Goal: Information Seeking & Learning: Learn about a topic

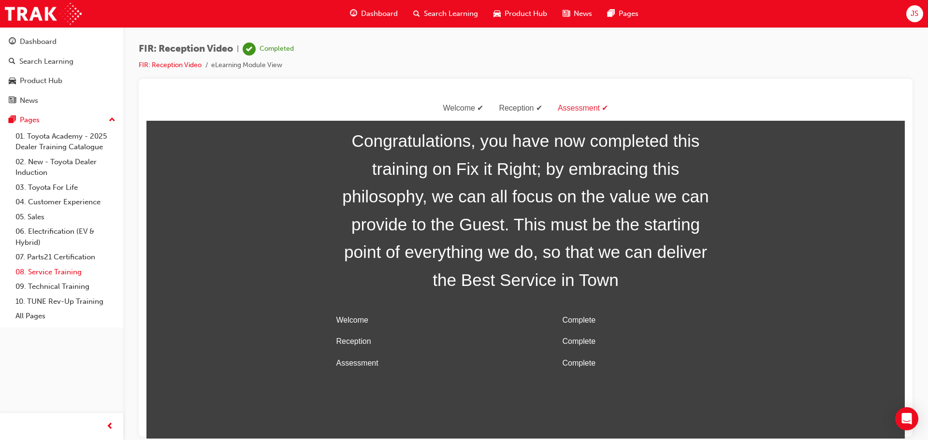
click at [64, 269] on link "08. Service Training" at bounding box center [66, 272] width 108 height 15
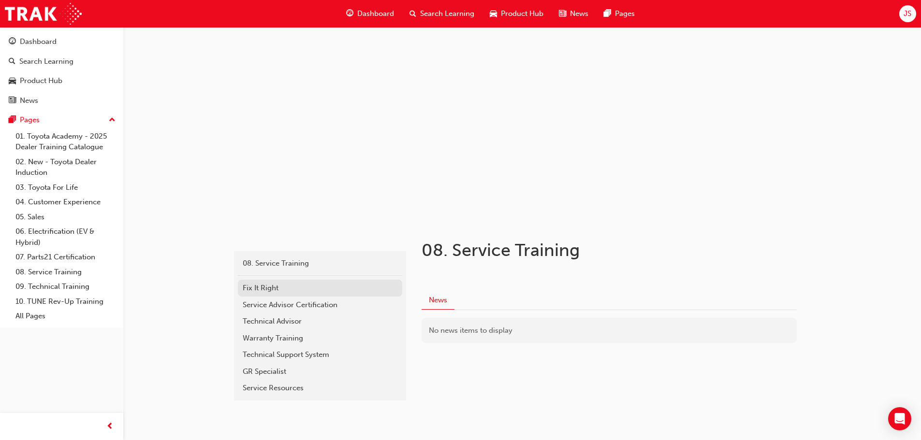
click at [290, 289] on div "Fix It Right" at bounding box center [320, 288] width 155 height 11
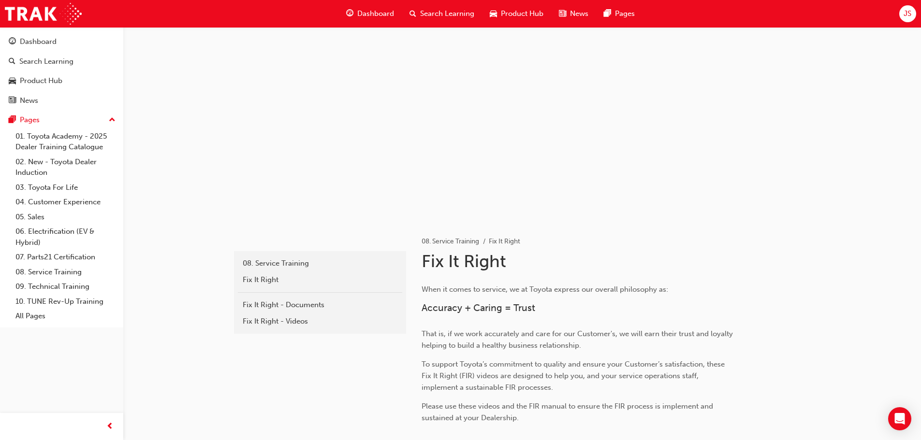
click at [358, 14] on span "Dashboard" at bounding box center [375, 13] width 37 height 11
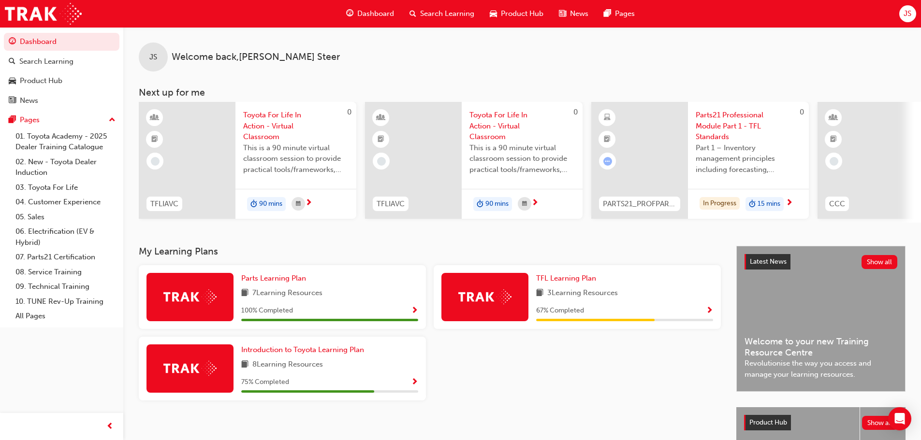
click at [358, 14] on span "Dashboard" at bounding box center [375, 13] width 37 height 11
